Goal: Download file/media

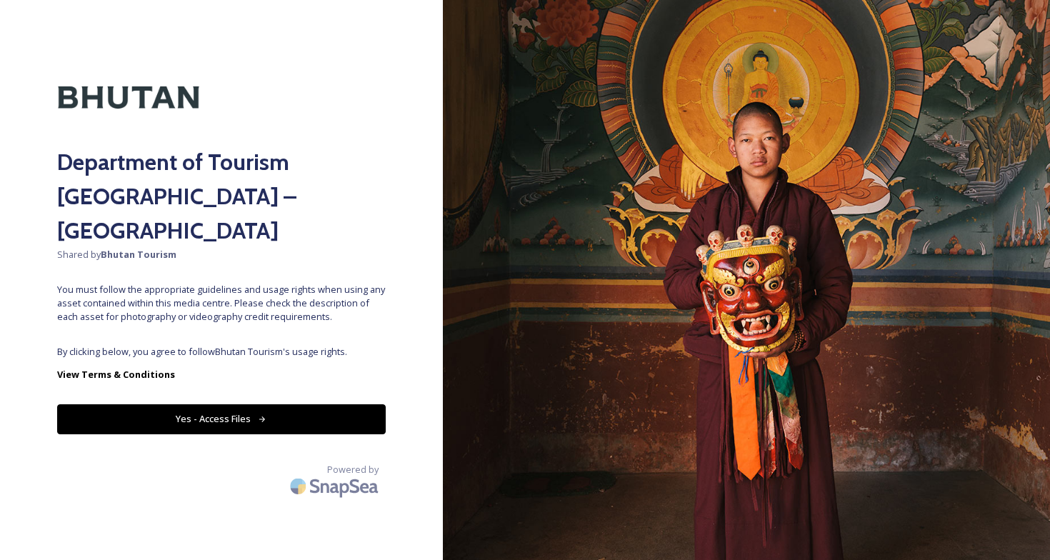
click at [239, 404] on button "Yes - Access Files" at bounding box center [221, 418] width 328 height 29
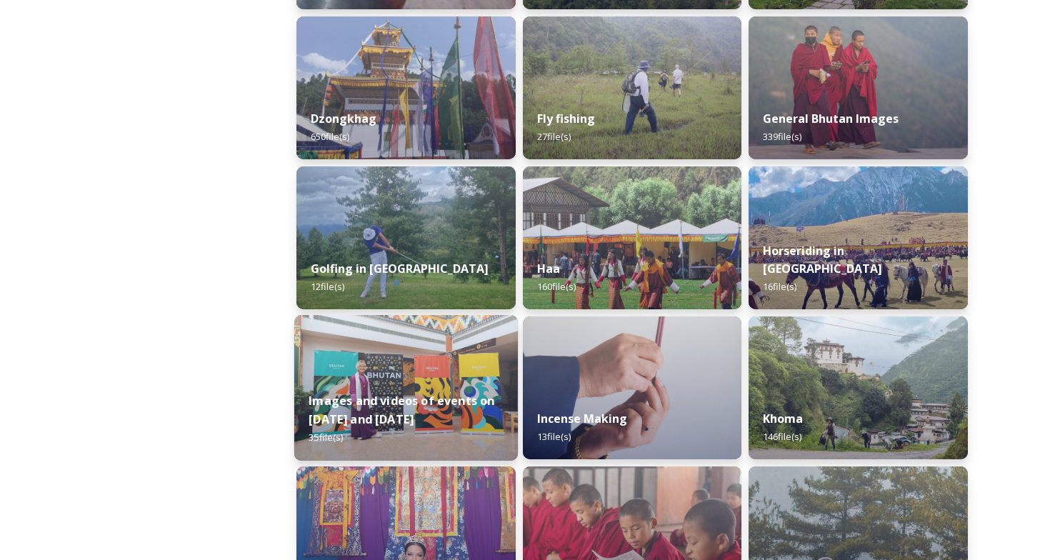
scroll to position [730, 0]
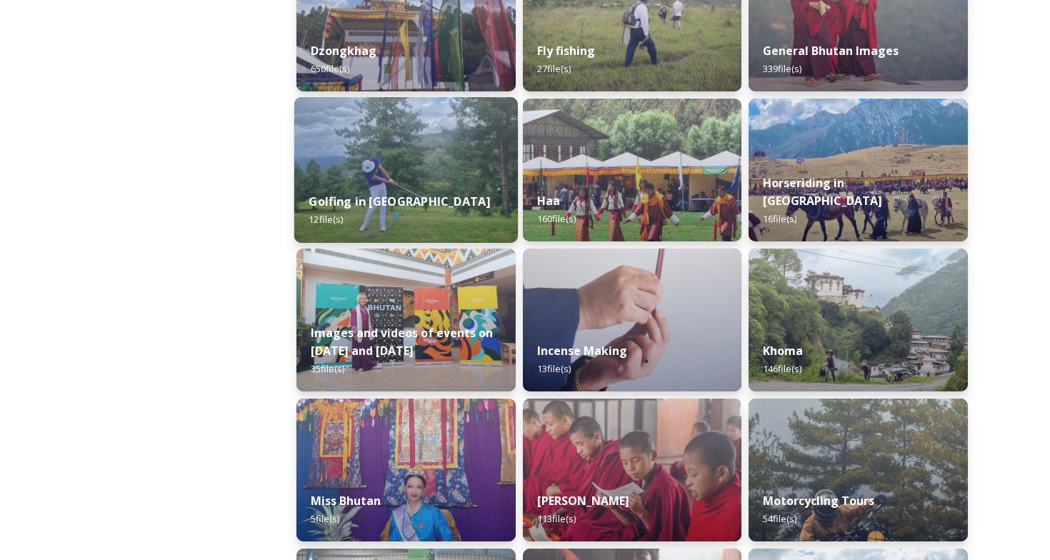
click at [418, 173] on img at bounding box center [405, 170] width 223 height 146
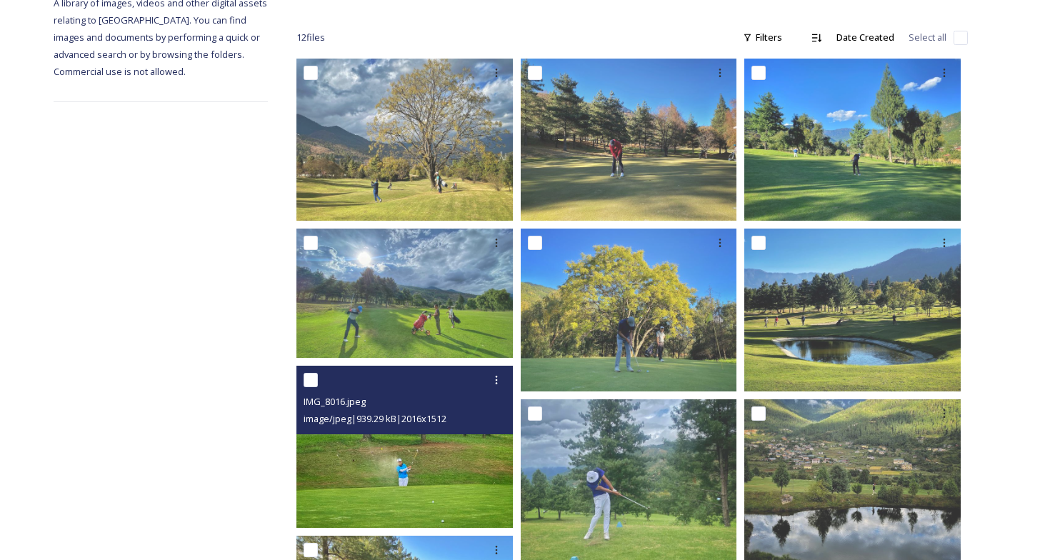
scroll to position [185, 0]
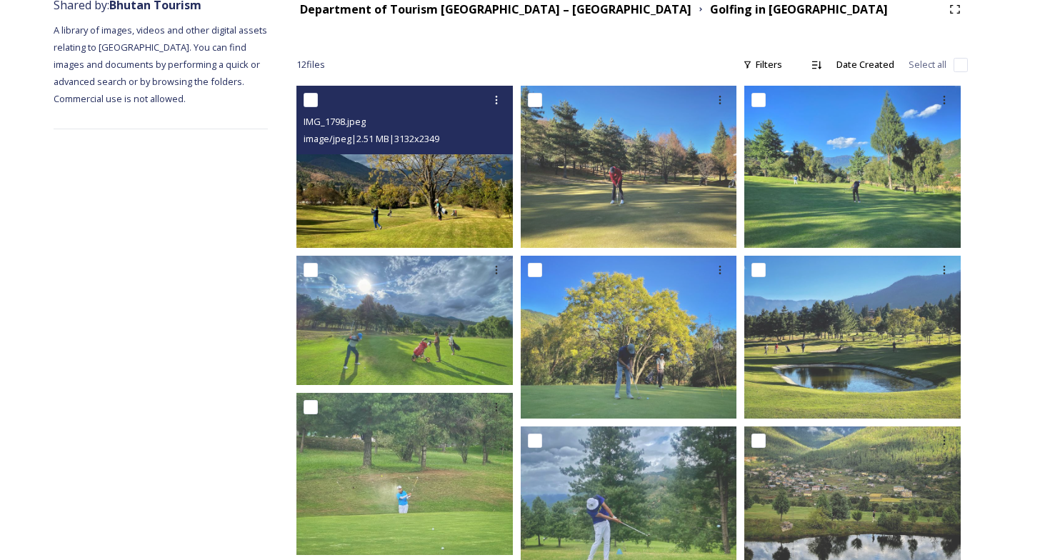
click at [412, 193] on img at bounding box center [404, 167] width 216 height 162
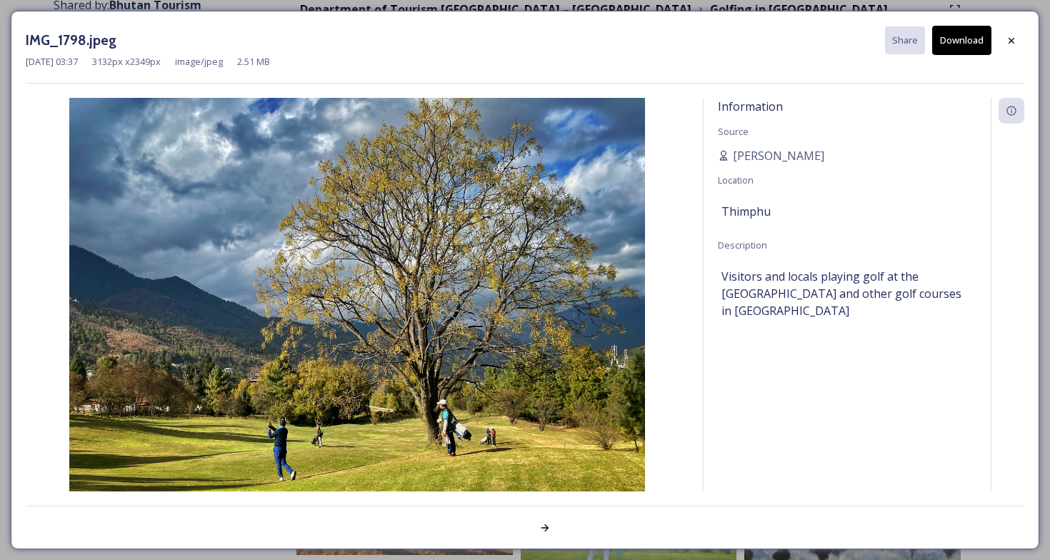
click at [955, 38] on button "Download" at bounding box center [961, 40] width 59 height 29
click at [1005, 41] on div at bounding box center [1011, 41] width 26 height 26
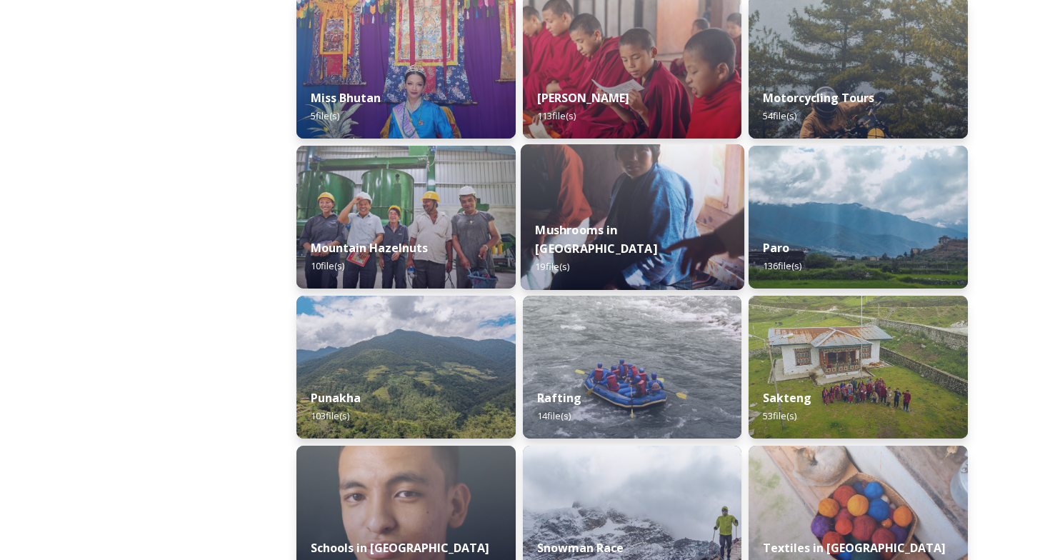
scroll to position [1137, 0]
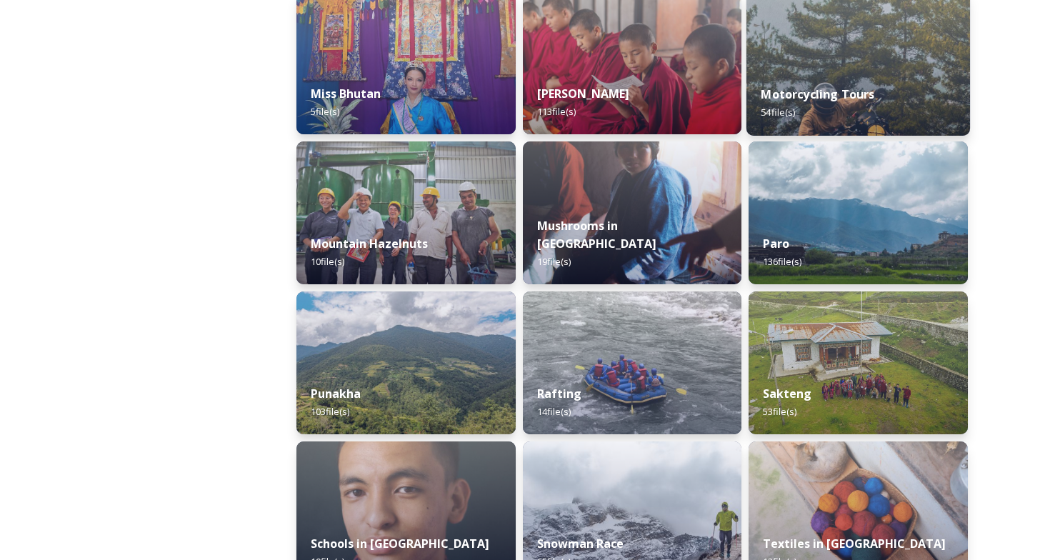
click at [845, 80] on div "Motorcycling Tours 54 file(s)" at bounding box center [857, 103] width 223 height 65
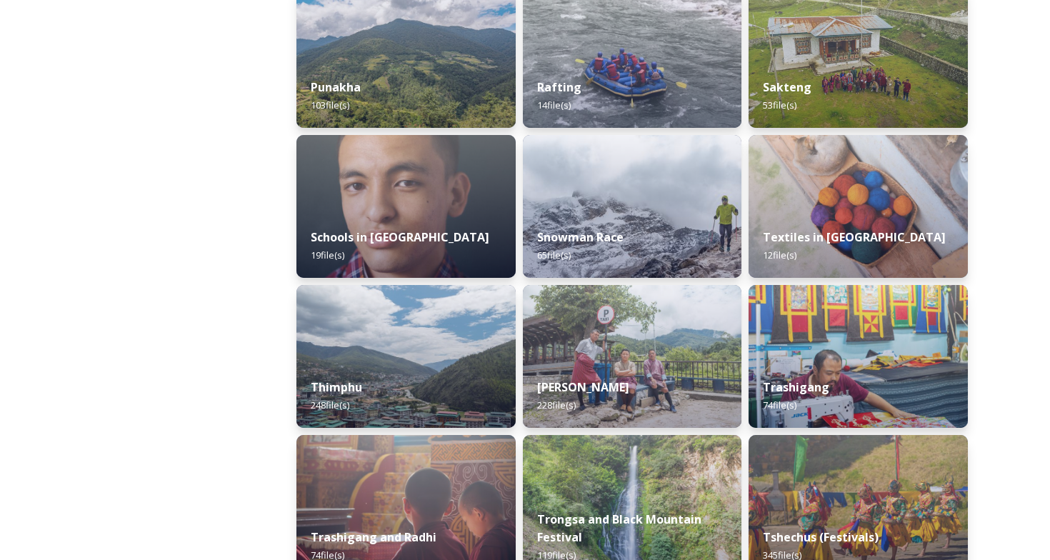
scroll to position [1442, 0]
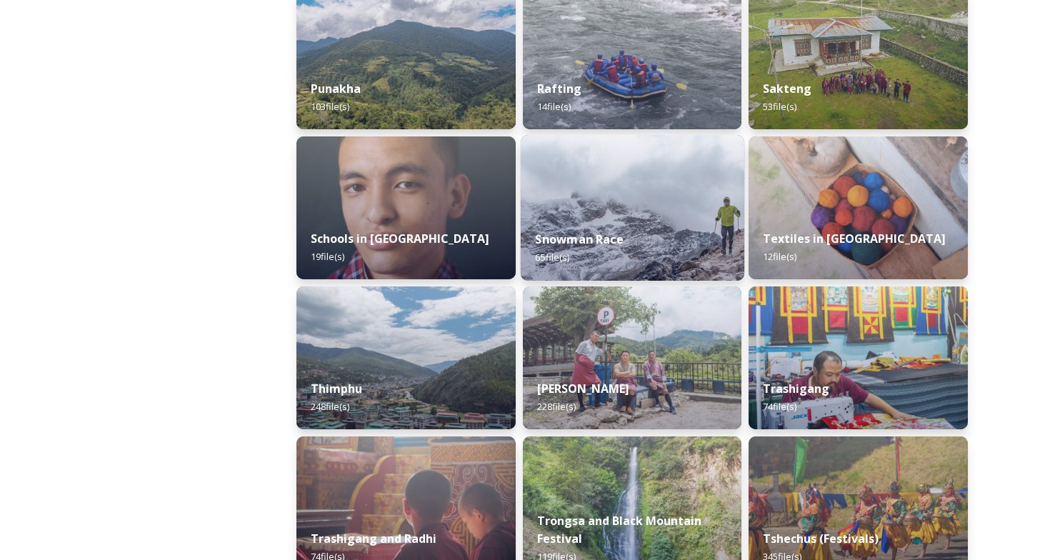
click at [605, 210] on img at bounding box center [632, 208] width 223 height 146
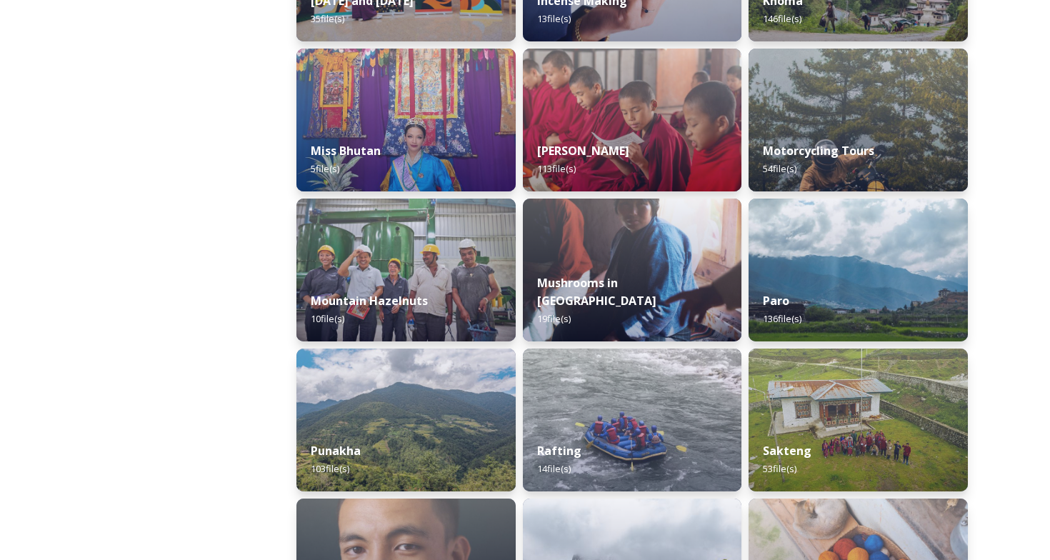
scroll to position [997, 0]
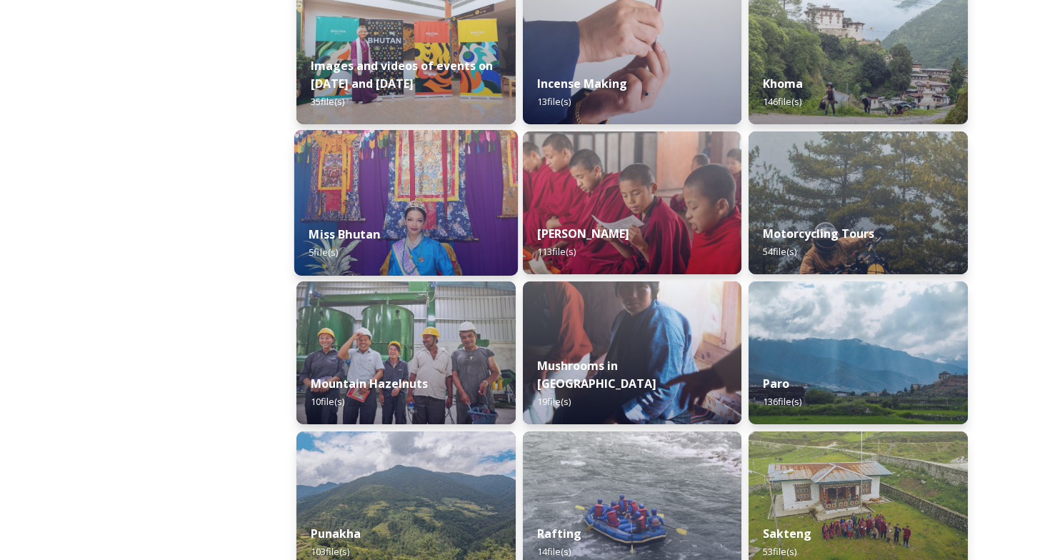
click at [425, 231] on div "Miss Bhutan 5 file(s)" at bounding box center [405, 243] width 223 height 65
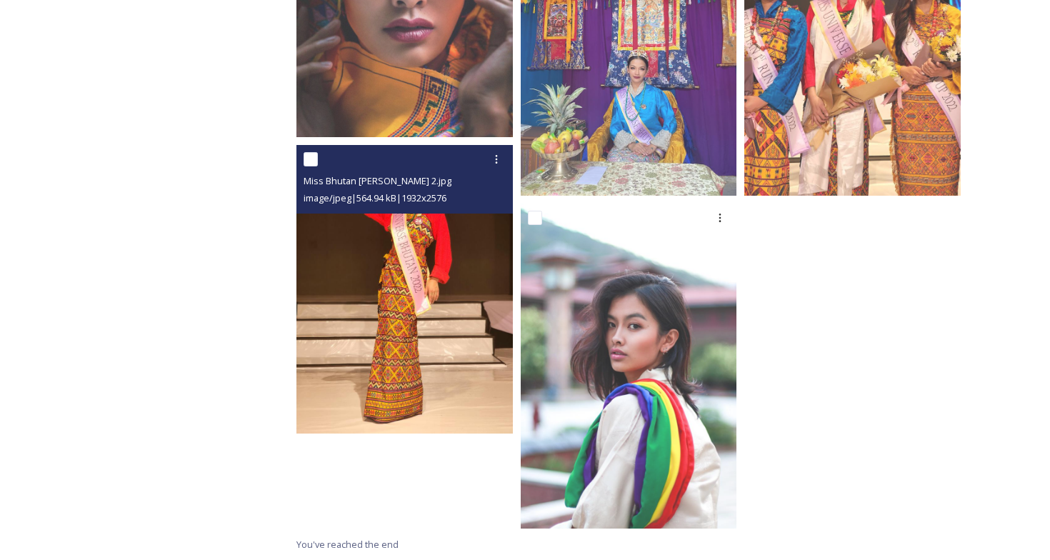
scroll to position [363, 0]
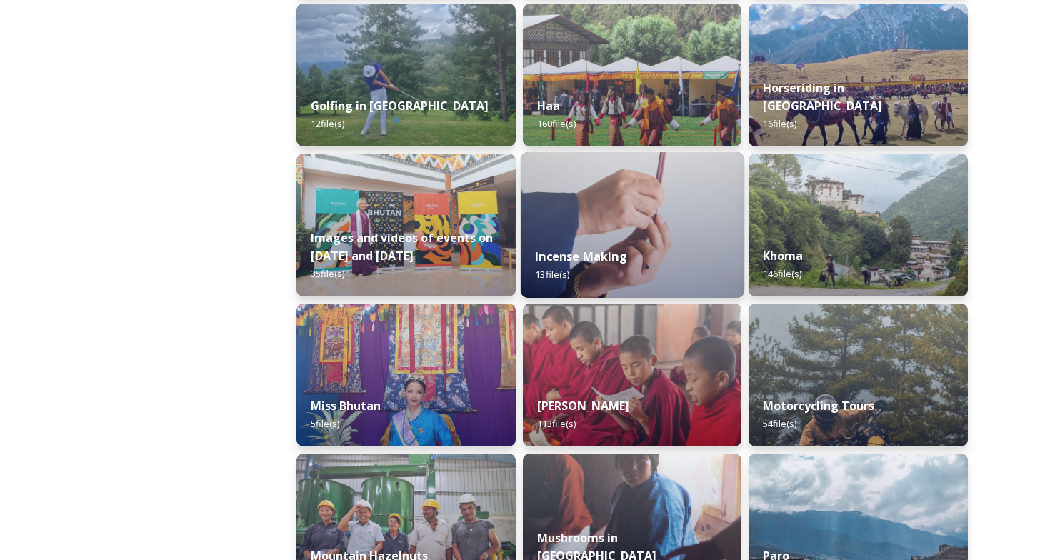
scroll to position [829, 0]
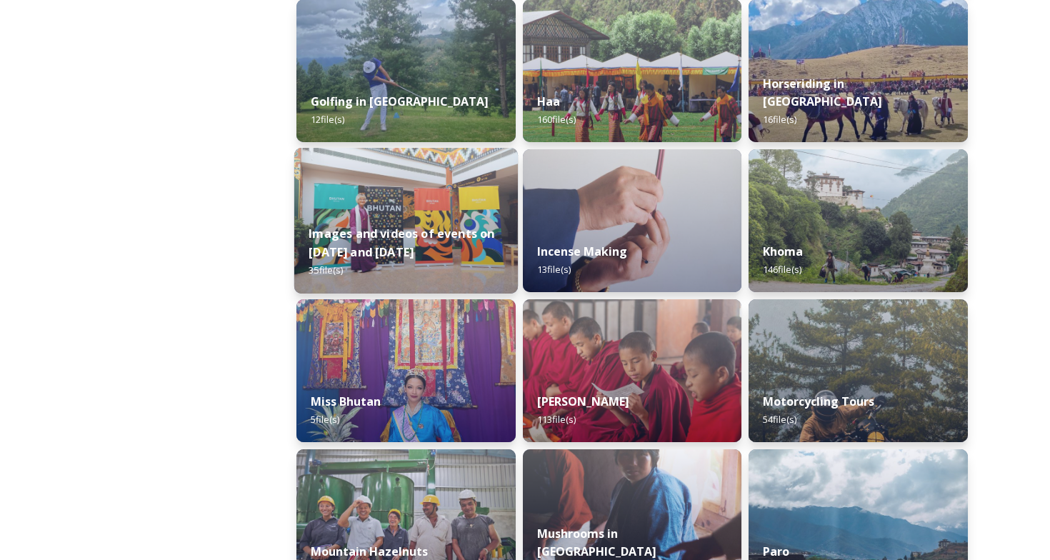
click at [463, 251] on div "Images and videos of events on [DATE] and [DATE] 35 file(s)" at bounding box center [405, 252] width 223 height 83
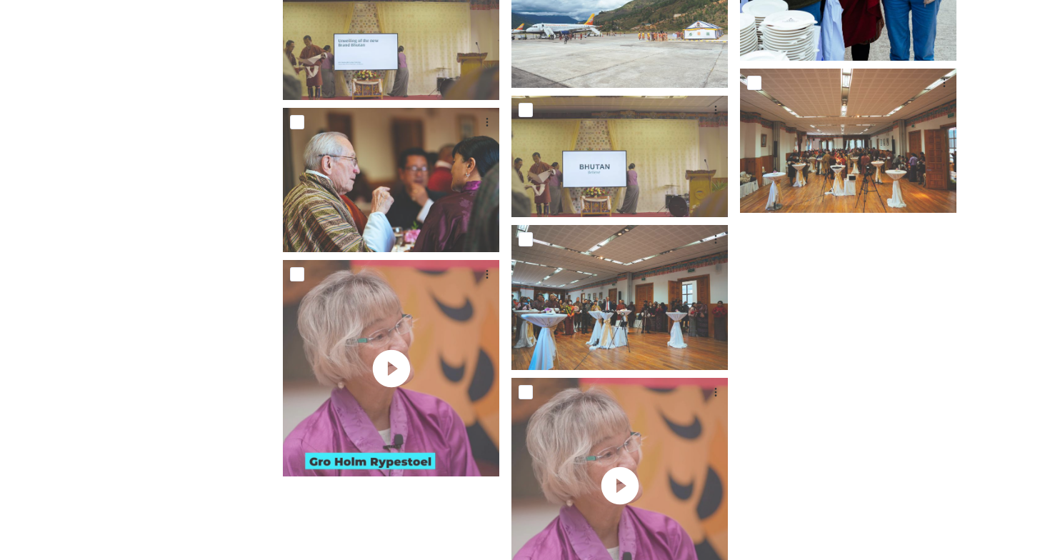
scroll to position [2048, 0]
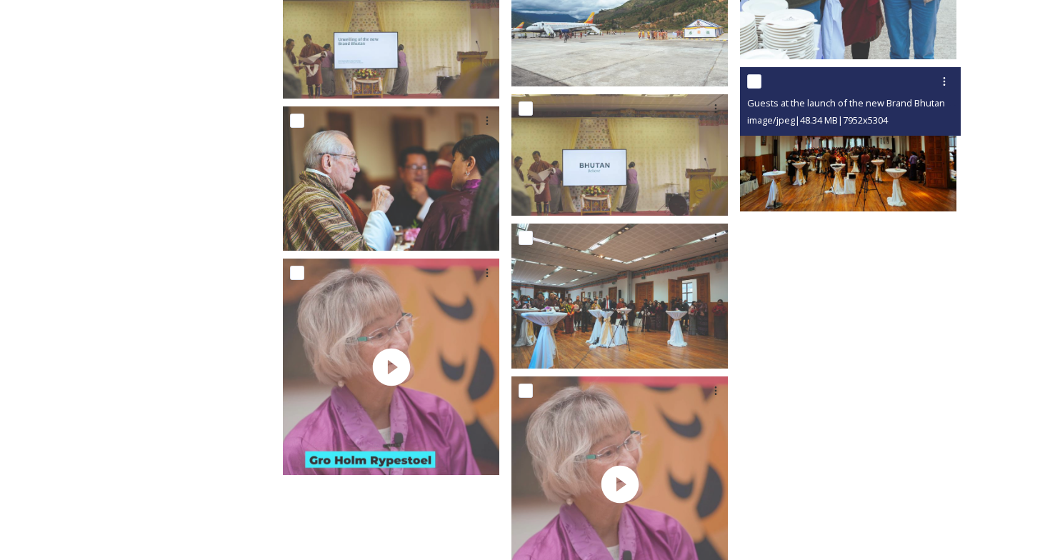
click at [816, 161] on img at bounding box center [848, 139] width 216 height 144
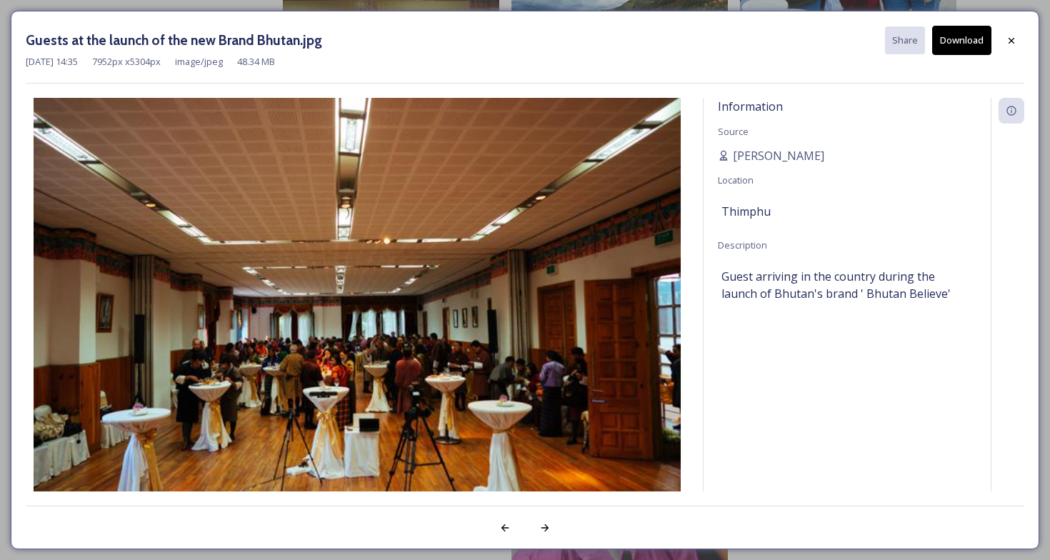
click at [960, 42] on button "Download" at bounding box center [961, 40] width 59 height 29
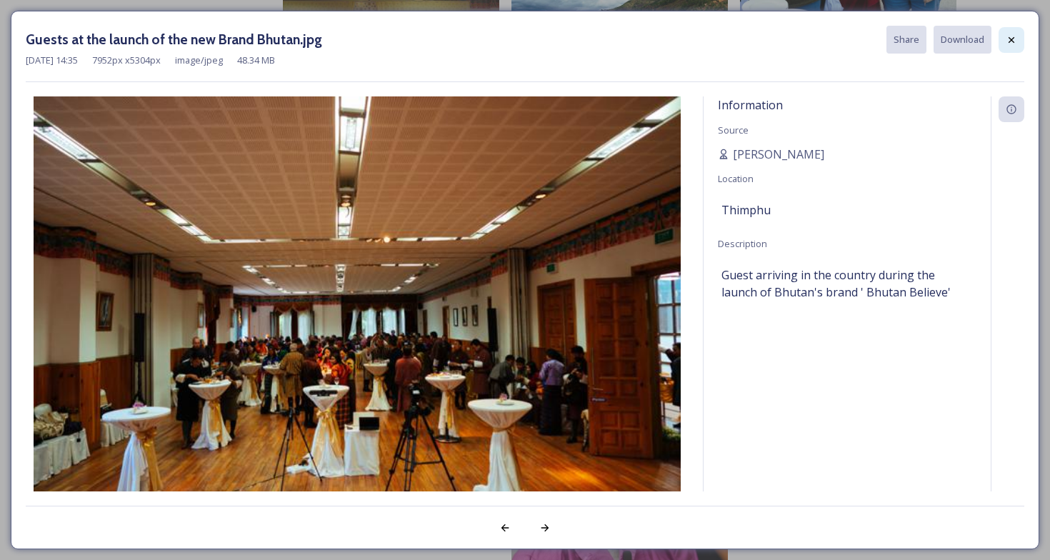
click at [1013, 39] on icon at bounding box center [1010, 39] width 11 height 11
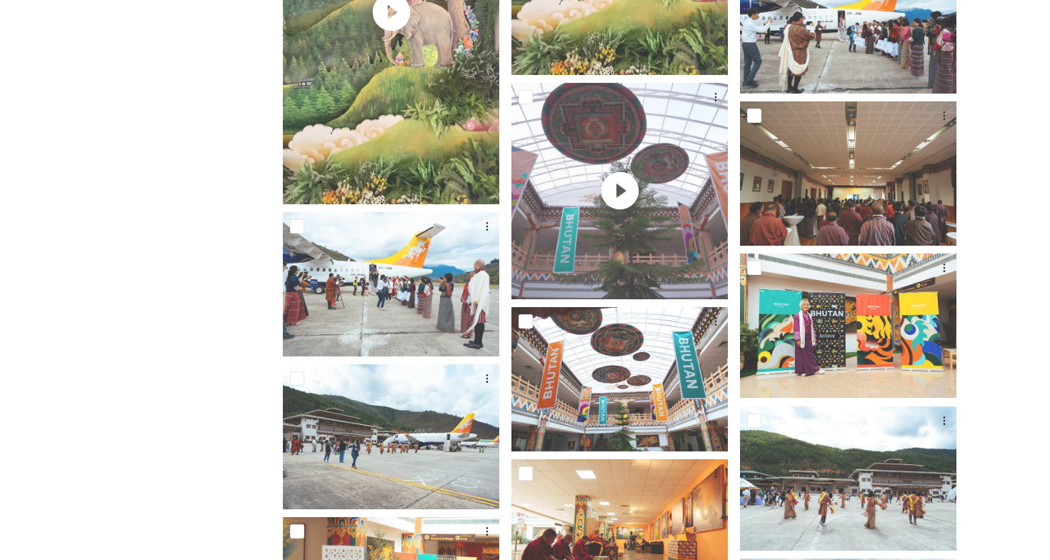
scroll to position [491, 0]
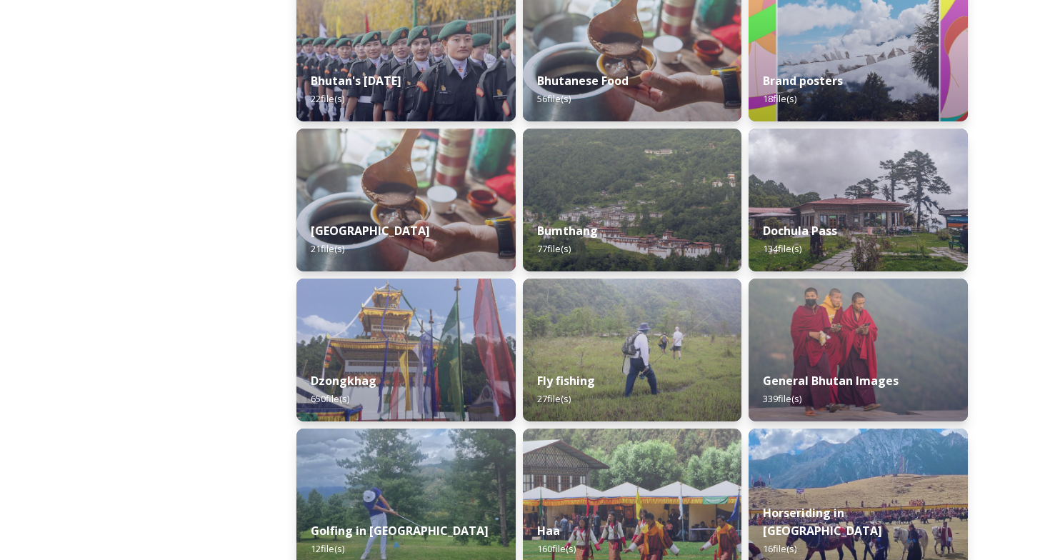
scroll to position [463, 0]
